Goal: Task Accomplishment & Management: Use online tool/utility

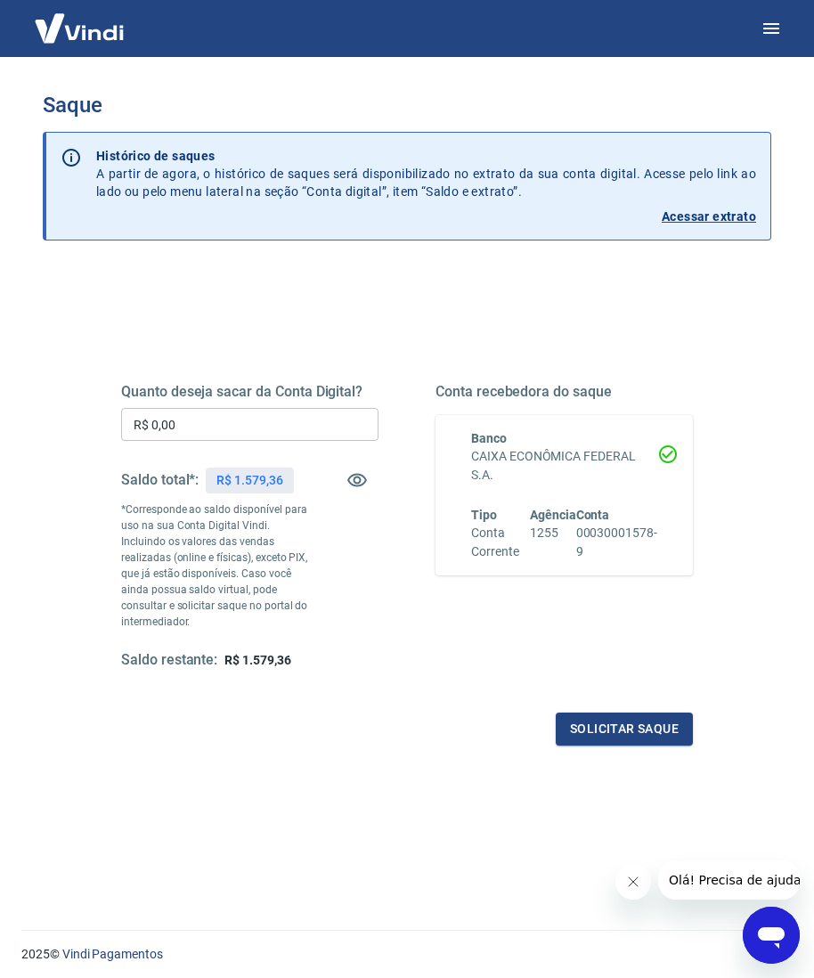
click at [321, 411] on input "R$ 0,00" at bounding box center [249, 424] width 257 height 33
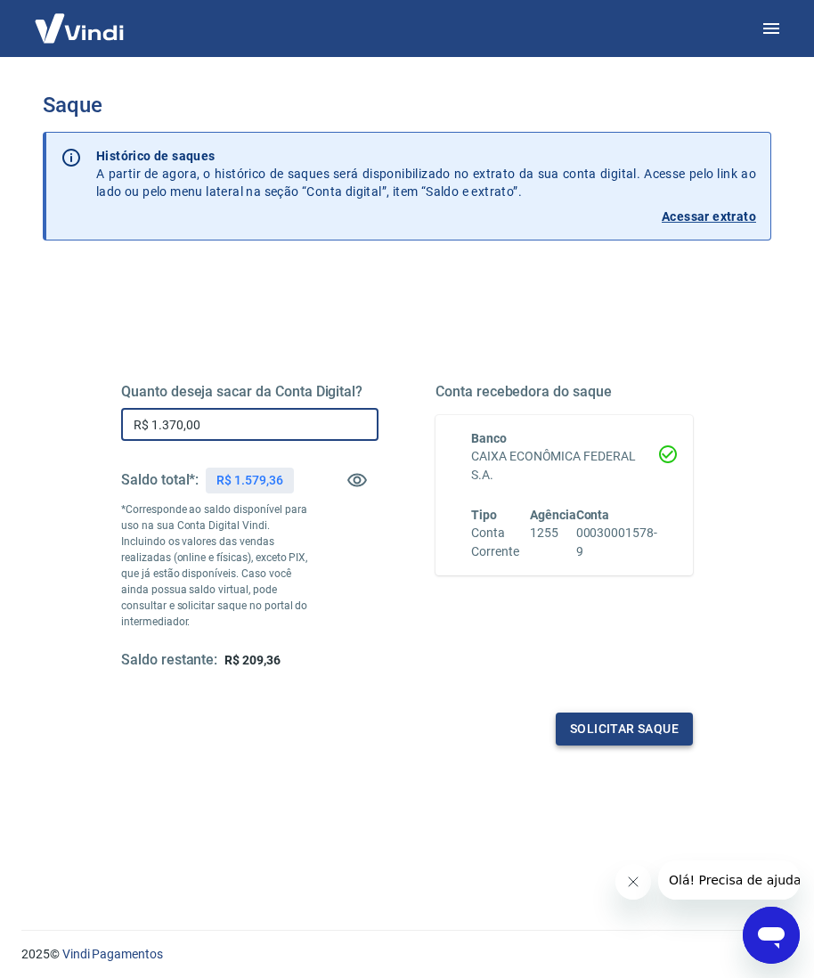
type input "R$ 1.370,00"
click at [614, 712] on button "Solicitar saque" at bounding box center [624, 728] width 137 height 33
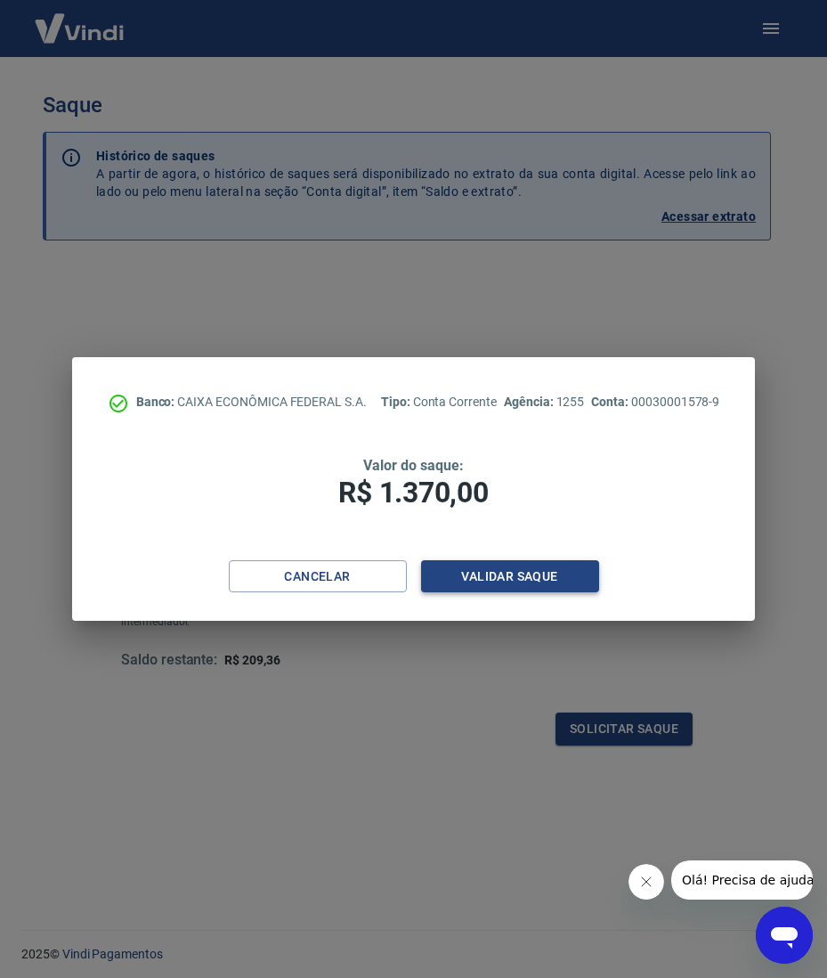
click at [501, 567] on button "Validar saque" at bounding box center [510, 576] width 178 height 33
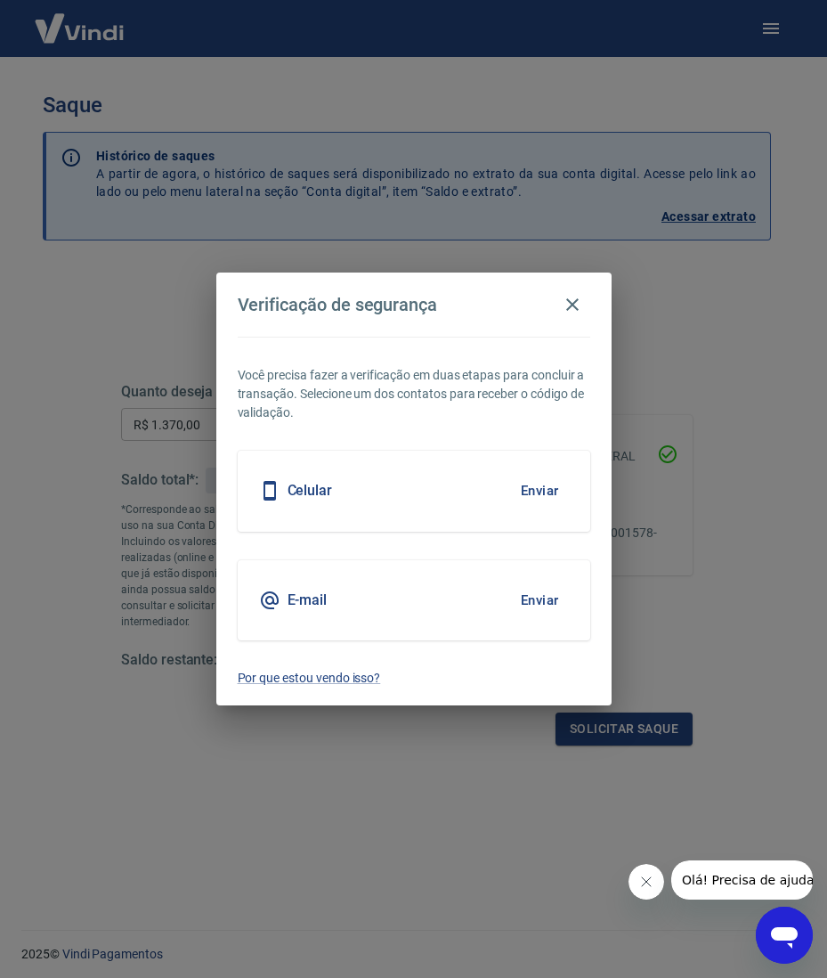
click at [504, 490] on div "Celular Enviar" at bounding box center [414, 490] width 353 height 80
click at [529, 490] on button "Enviar" at bounding box center [540, 490] width 58 height 37
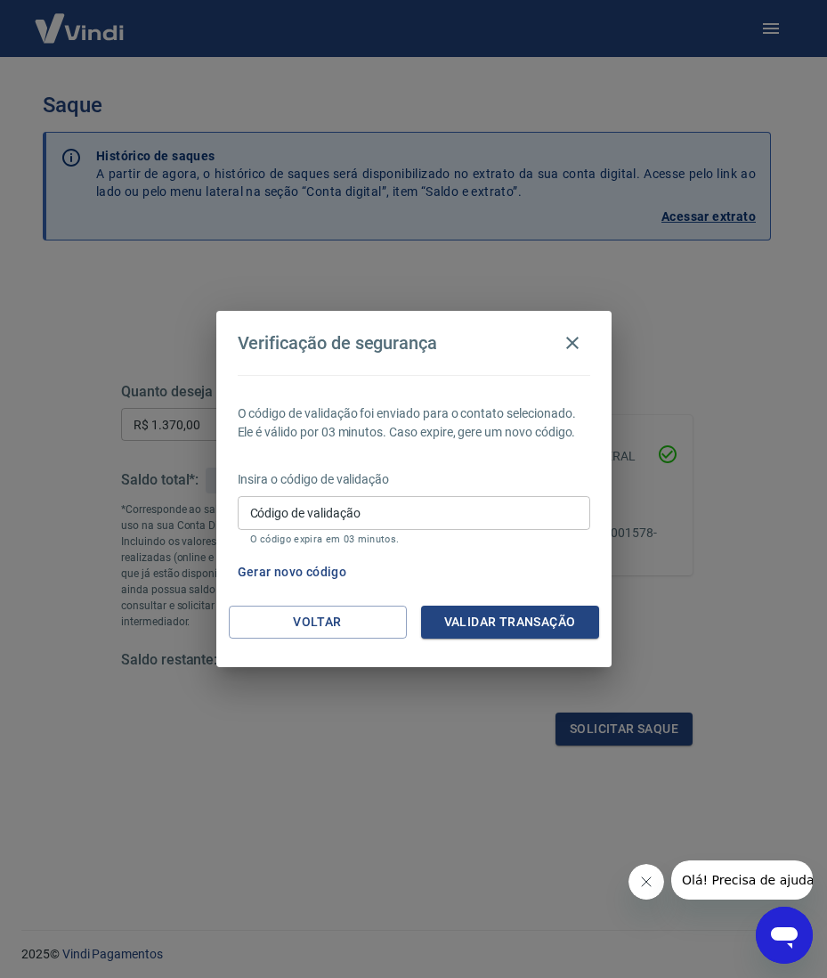
click at [377, 511] on input "Código de validação" at bounding box center [414, 512] width 353 height 33
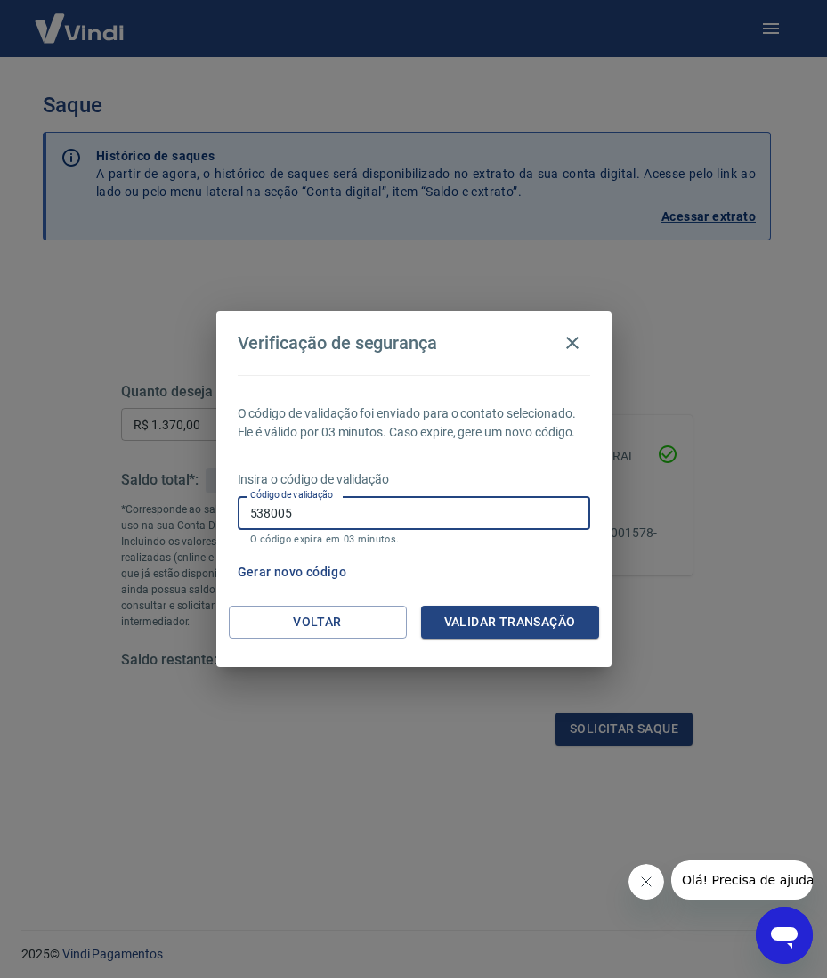
type input "538005"
click at [513, 623] on button "Validar transação" at bounding box center [510, 621] width 178 height 33
